Goal: Task Accomplishment & Management: Use online tool/utility

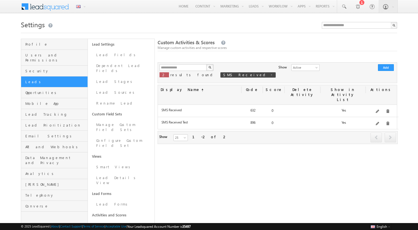
scroll to position [6, 0]
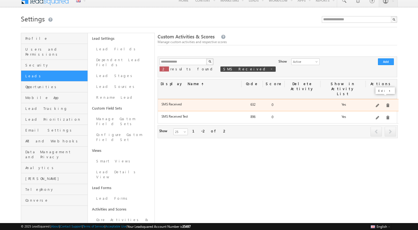
click at [380, 104] on span at bounding box center [378, 106] width 4 height 4
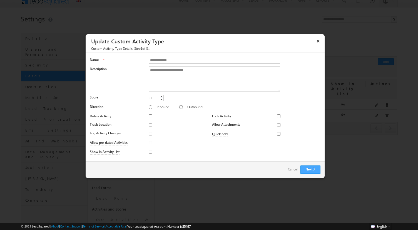
click at [307, 169] on button "Next" at bounding box center [310, 169] width 20 height 8
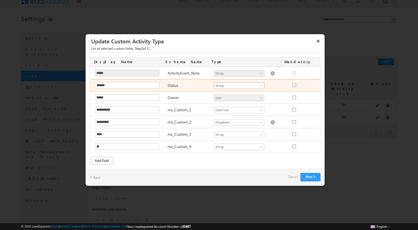
click at [238, 87] on span "String" at bounding box center [236, 85] width 45 height 5
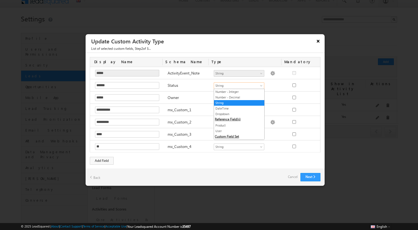
click at [317, 43] on button "×" at bounding box center [318, 41] width 9 height 10
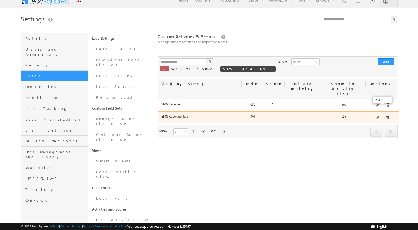
click at [379, 116] on span at bounding box center [378, 118] width 4 height 4
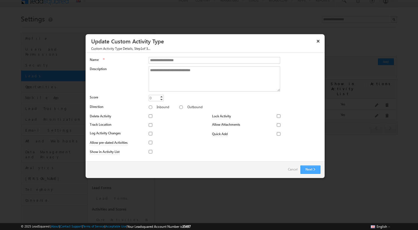
click at [306, 170] on button "Next" at bounding box center [310, 169] width 20 height 8
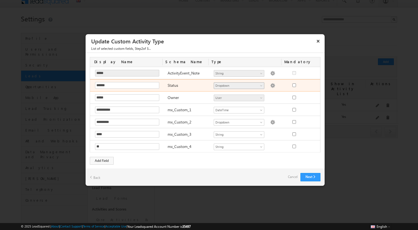
click at [262, 86] on span at bounding box center [262, 86] width 4 height 4
